Goal: Navigation & Orientation: Find specific page/section

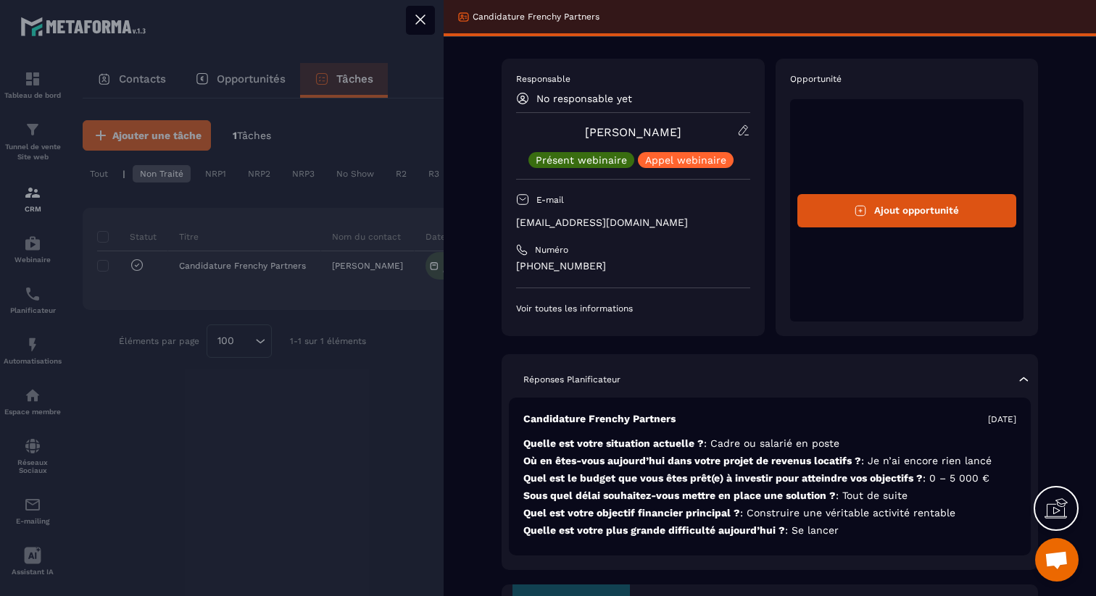
click at [418, 17] on icon at bounding box center [420, 19] width 9 height 9
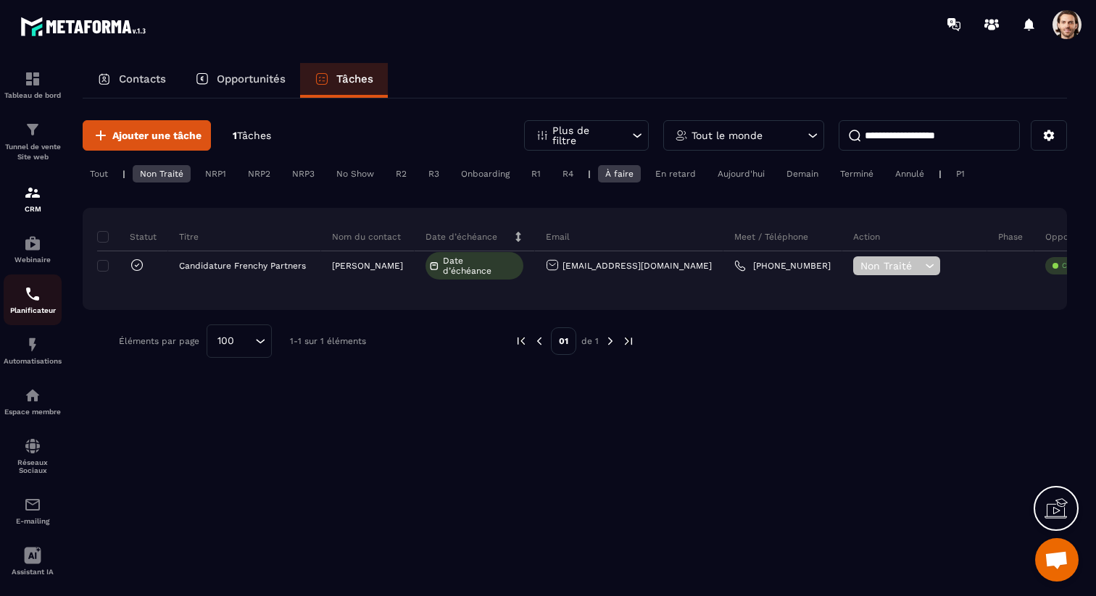
click at [37, 315] on p "Planificateur" at bounding box center [33, 311] width 58 height 8
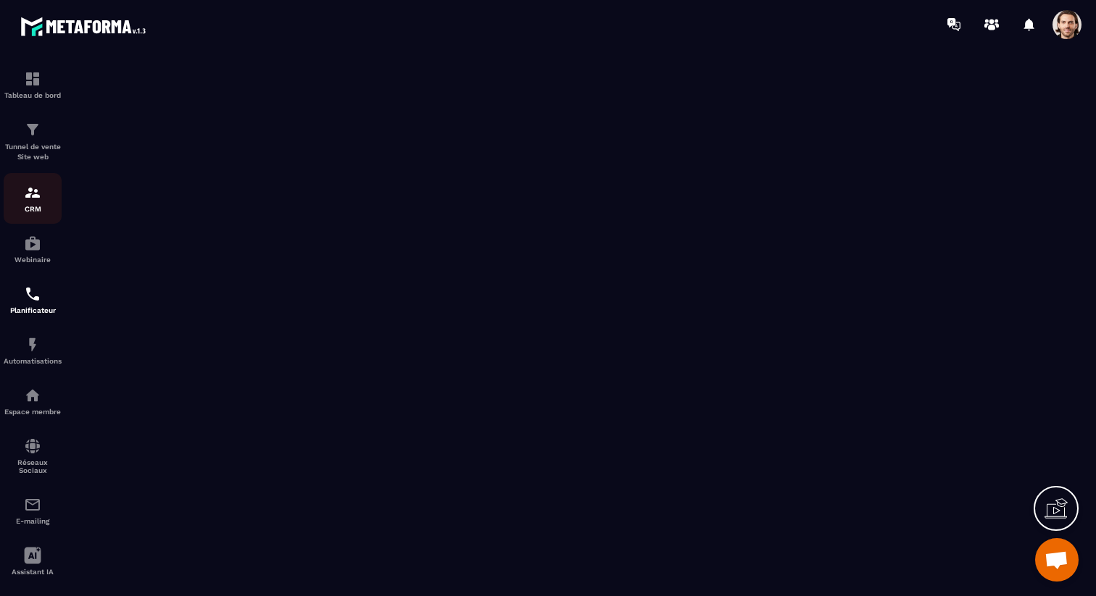
click at [43, 190] on div "CRM" at bounding box center [33, 198] width 58 height 29
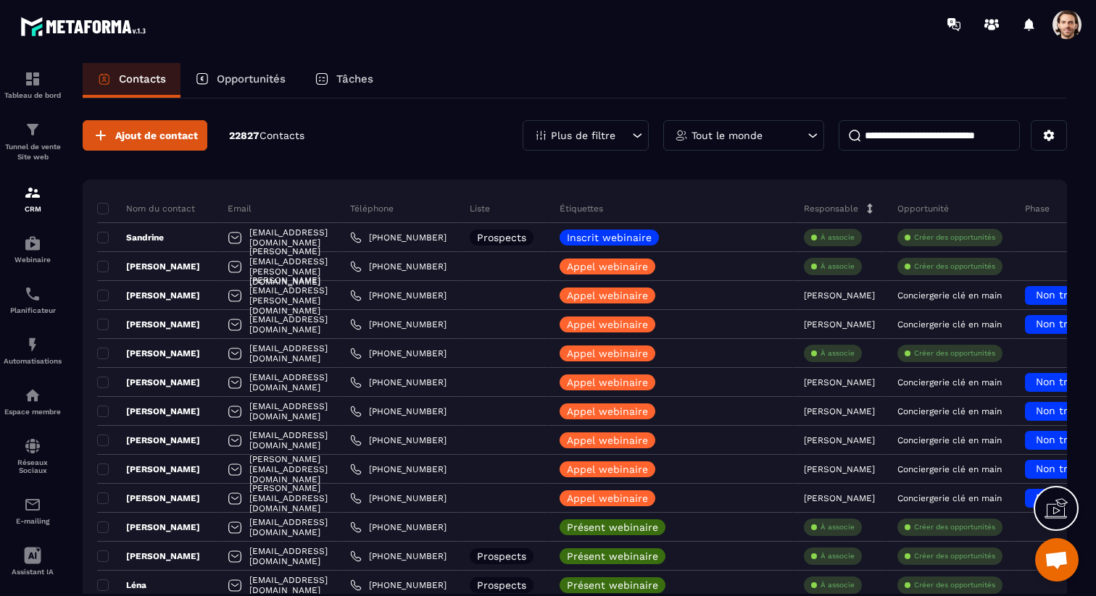
click at [338, 78] on p "Tâches" at bounding box center [354, 78] width 37 height 13
